Goal: Check status

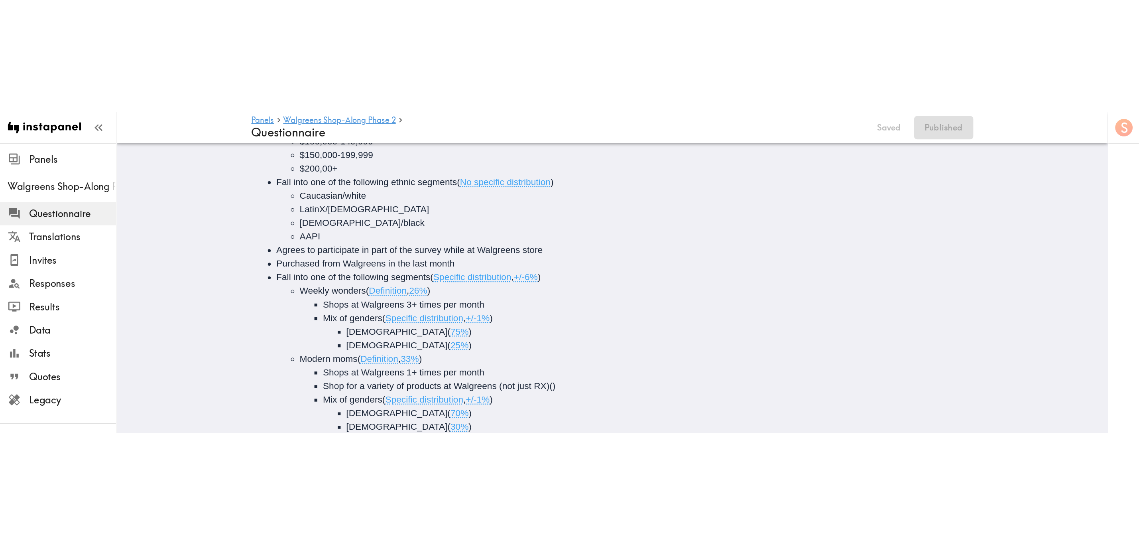
scroll to position [17, 0]
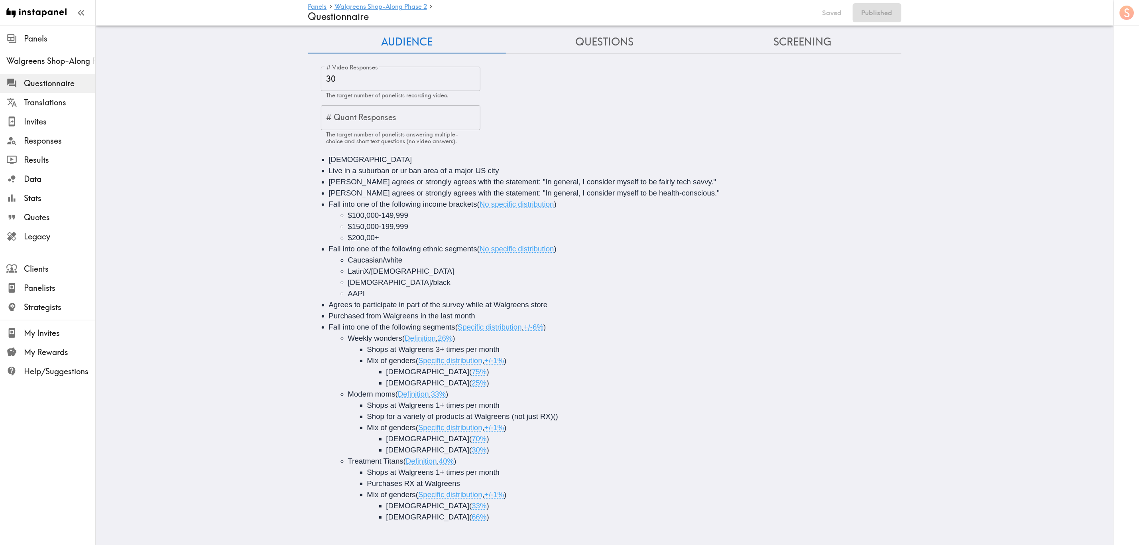
click at [688, 40] on button "Screening" at bounding box center [803, 42] width 198 height 23
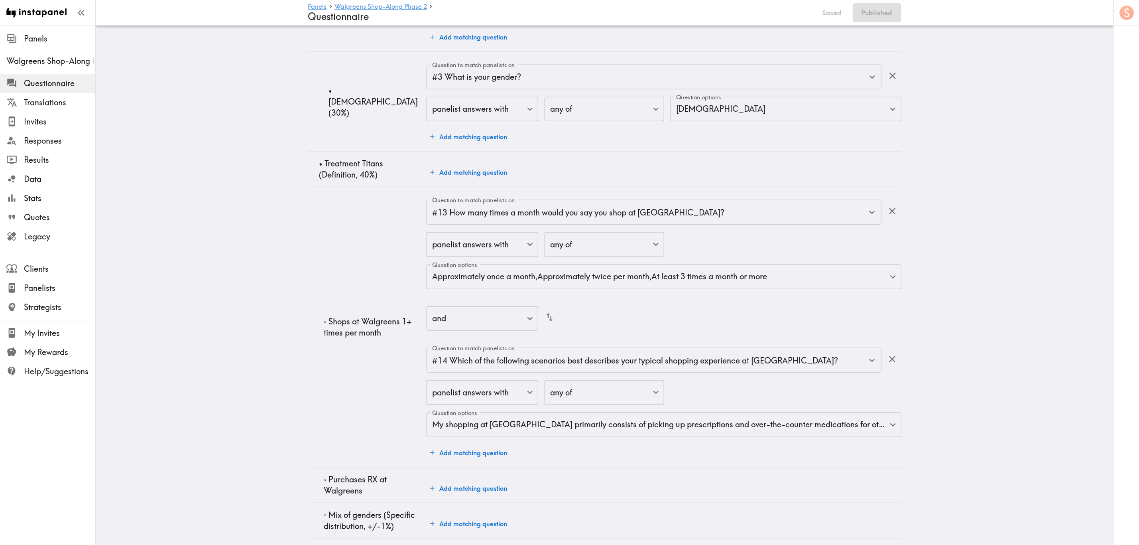
scroll to position [2827, 0]
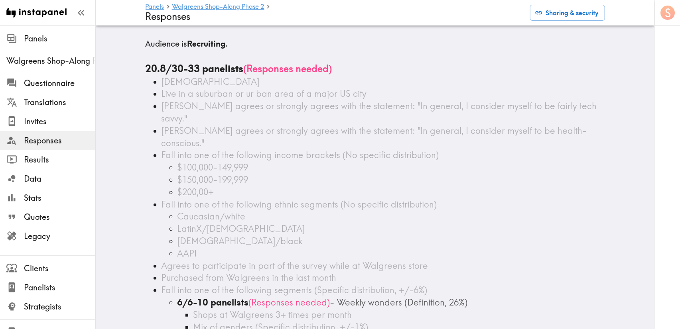
scroll to position [120, 0]
